Goal: Information Seeking & Learning: Learn about a topic

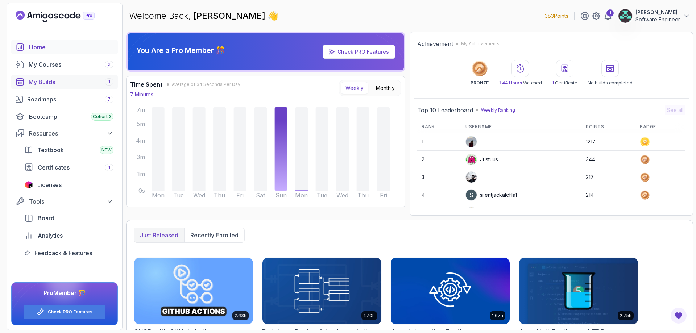
click at [36, 81] on div "My Builds 1" at bounding box center [71, 82] width 85 height 9
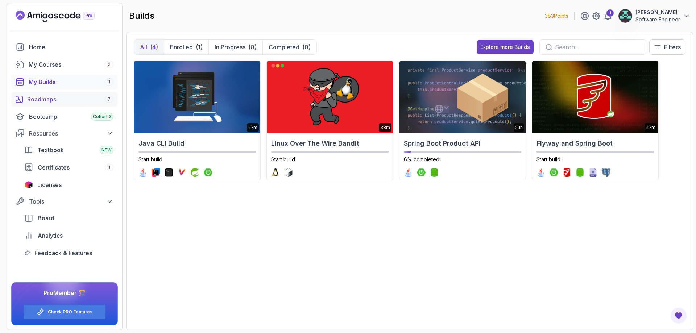
click at [59, 102] on div "Roadmaps 7" at bounding box center [70, 99] width 86 height 9
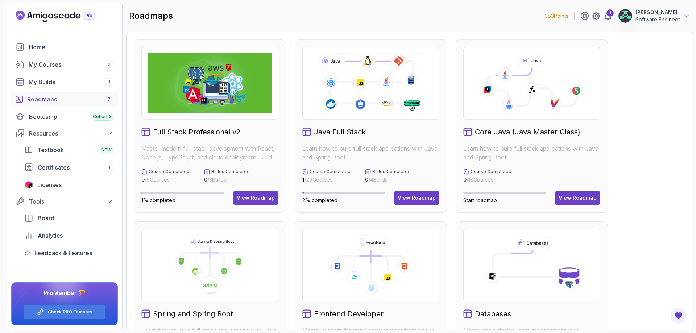
click at [218, 97] on img at bounding box center [210, 83] width 125 height 60
click at [261, 198] on div "View Roadmap" at bounding box center [256, 197] width 38 height 7
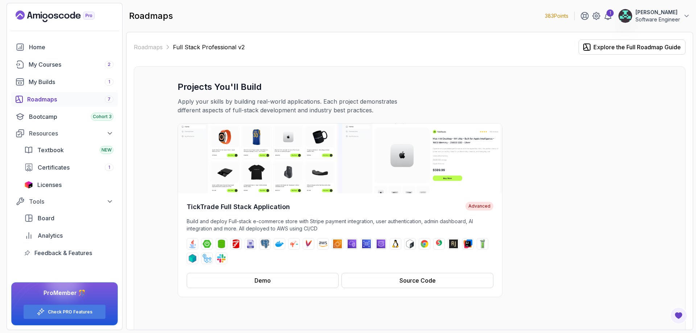
click at [553, 198] on div "TickTrade Full Stack Application Advanced Build and deploy Full-stack e-commerc…" at bounding box center [410, 210] width 464 height 174
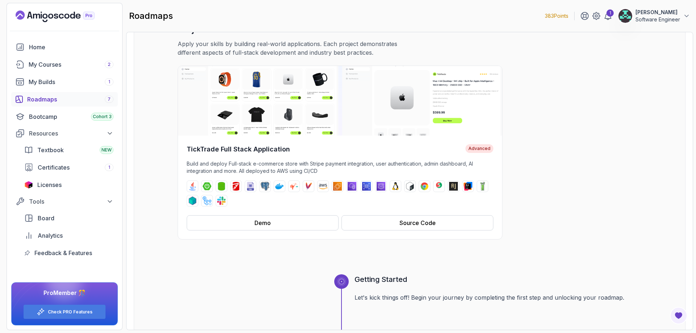
scroll to position [58, 0]
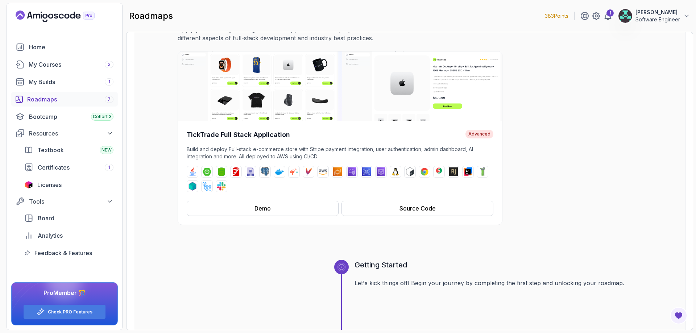
click at [577, 194] on div "TickTrade Full Stack Application Advanced Build and deploy Full-stack e-commerc…" at bounding box center [410, 138] width 464 height 174
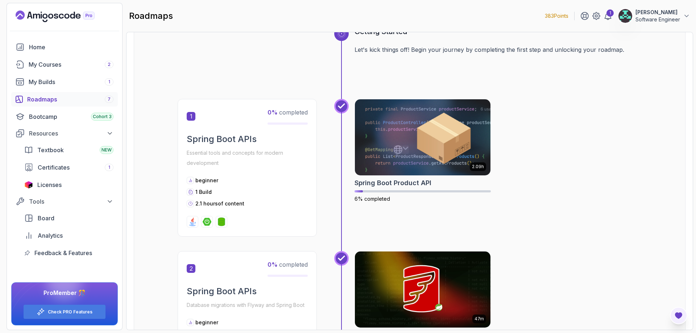
scroll to position [319, 0]
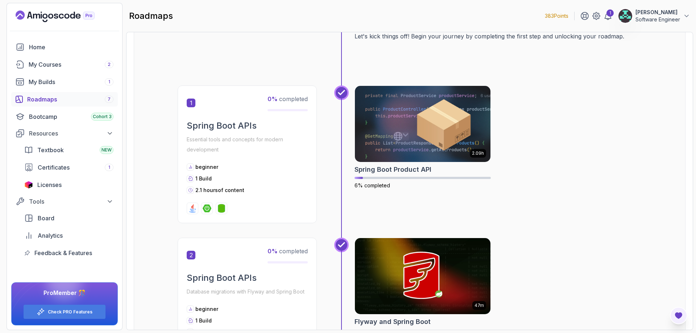
click at [679, 314] on icon "Open Feedback Button" at bounding box center [678, 316] width 7 height 7
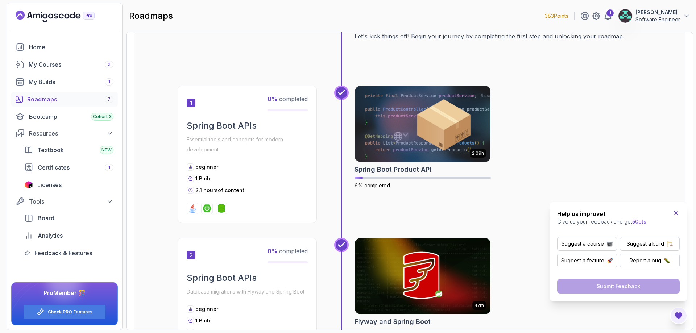
click at [676, 213] on icon "Close Feedback Widget" at bounding box center [676, 213] width 7 height 7
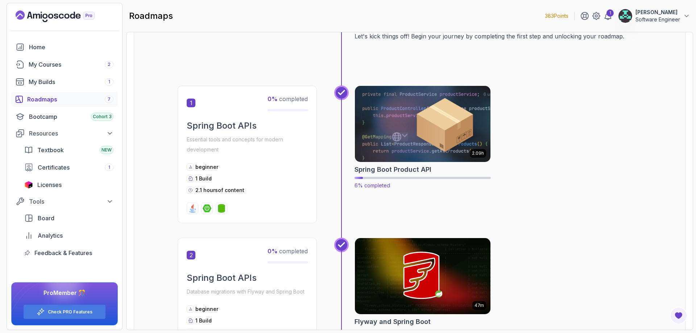
click at [464, 134] on img at bounding box center [423, 124] width 142 height 80
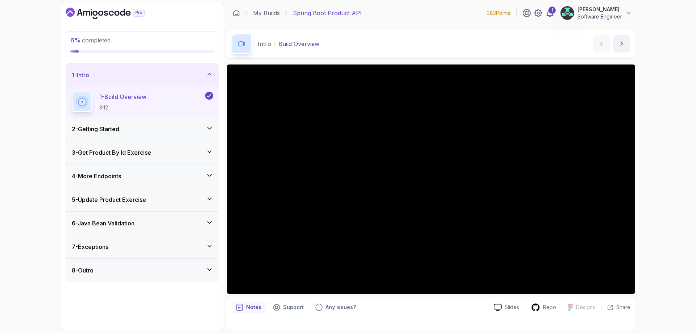
click at [190, 133] on div "2 - Getting Started" at bounding box center [142, 129] width 141 height 9
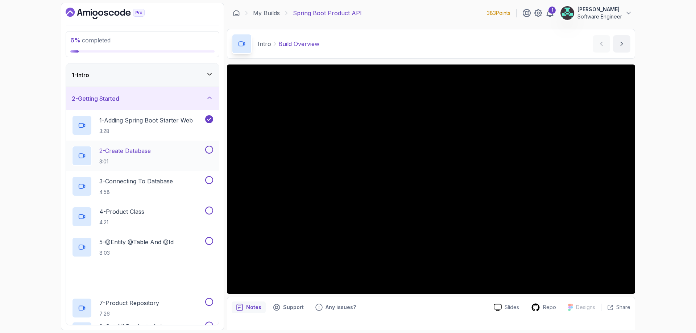
click at [157, 152] on div "2 - Create Database 3:01" at bounding box center [138, 156] width 132 height 20
